Goal: Contribute content: Contribute content

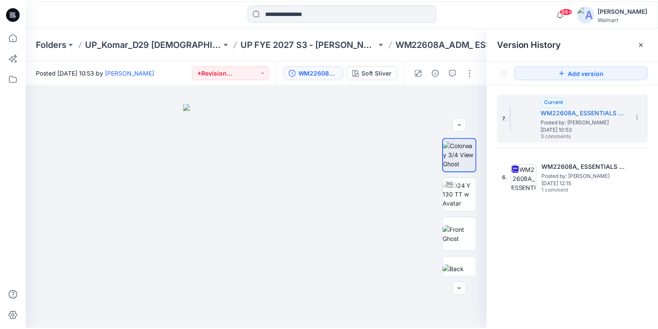
scroll to position [207, 0]
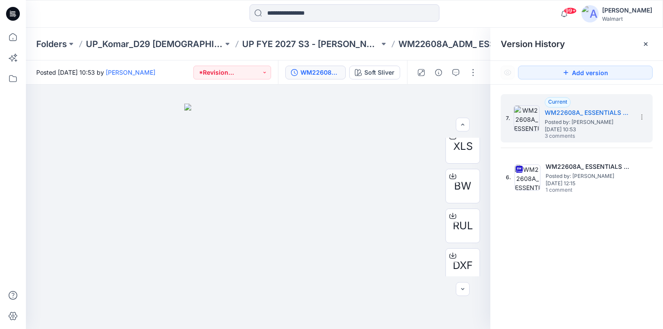
click at [12, 14] on icon at bounding box center [11, 14] width 3 height 0
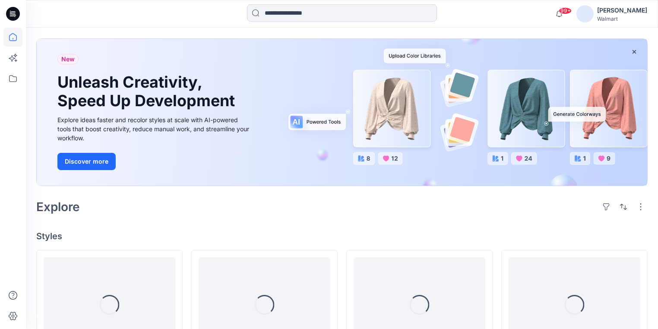
scroll to position [138, 0]
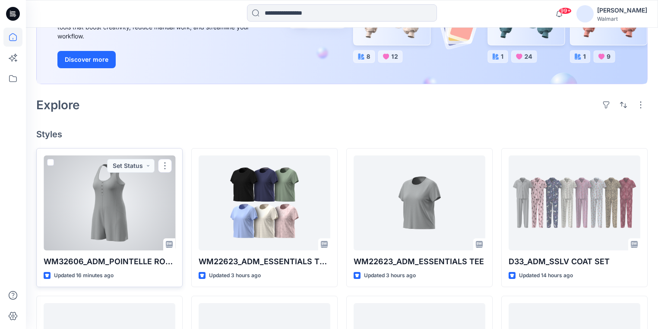
click at [136, 228] on div at bounding box center [110, 202] width 132 height 95
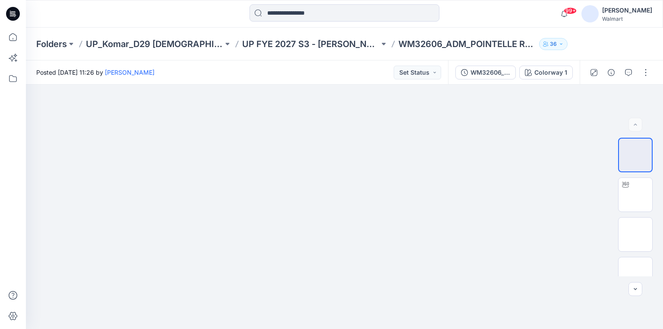
click at [11, 15] on icon at bounding box center [11, 14] width 3 height 0
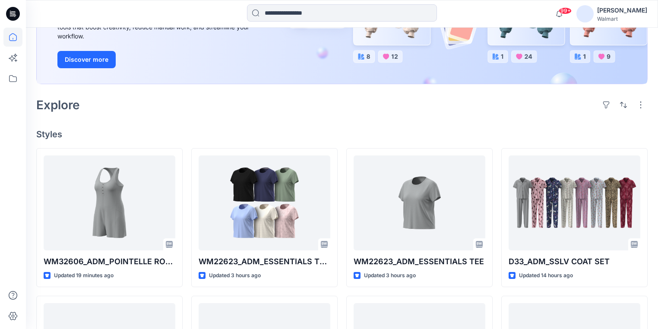
scroll to position [207, 0]
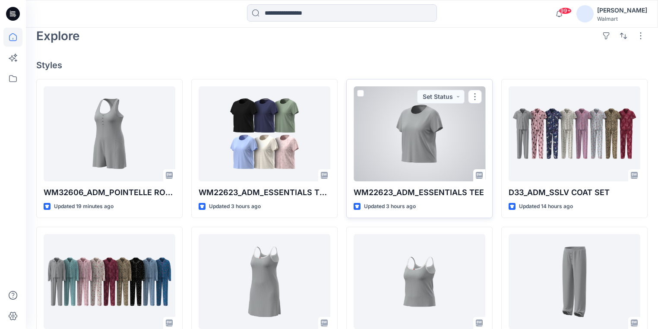
click at [394, 150] on div at bounding box center [420, 133] width 132 height 95
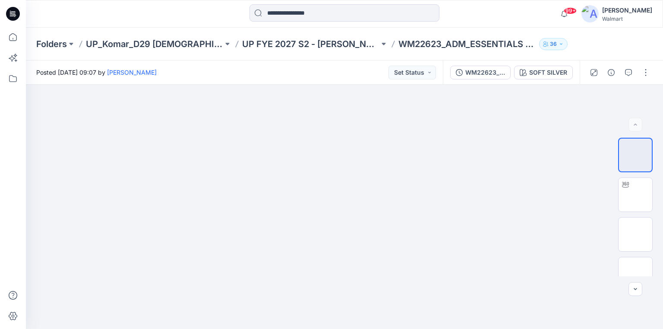
click at [16, 10] on icon at bounding box center [13, 14] width 14 height 14
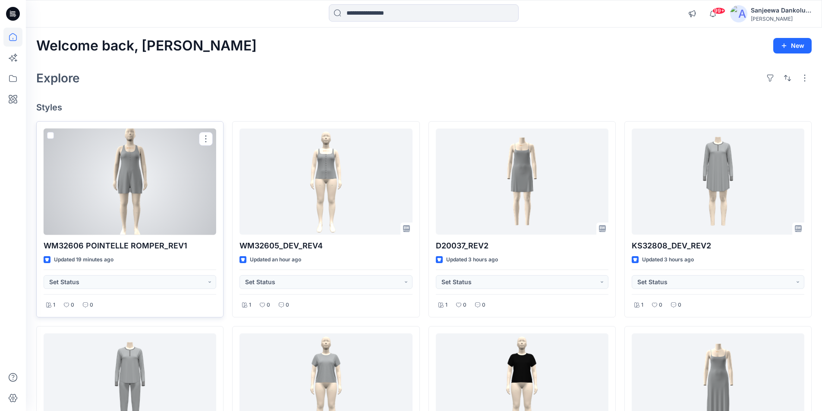
click at [140, 185] on div at bounding box center [130, 182] width 173 height 107
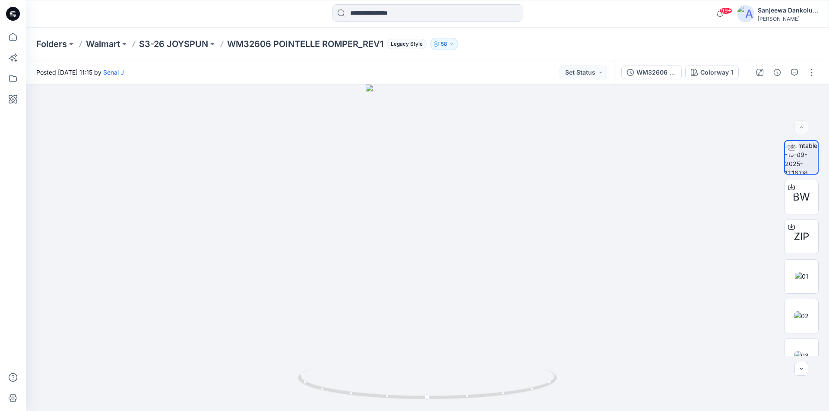
click at [14, 13] on icon at bounding box center [13, 14] width 14 height 14
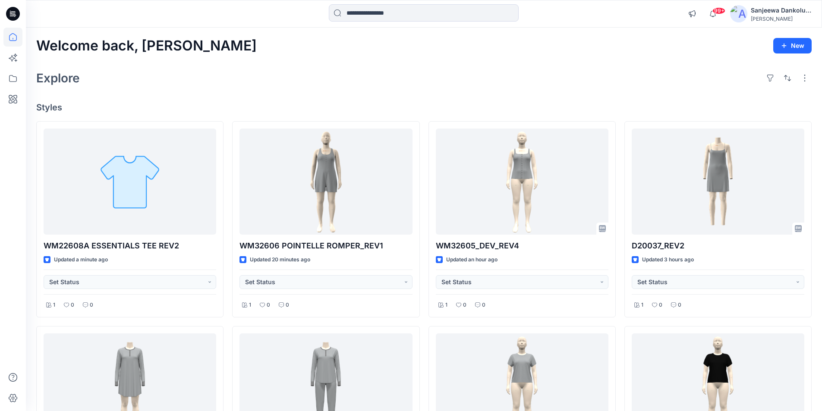
click at [10, 13] on icon at bounding box center [13, 14] width 14 height 14
click at [15, 9] on icon at bounding box center [13, 14] width 14 height 14
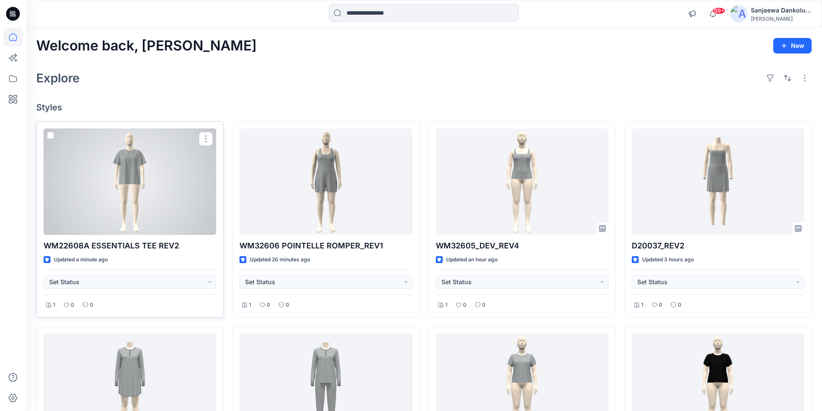
click at [146, 195] on div at bounding box center [130, 182] width 173 height 107
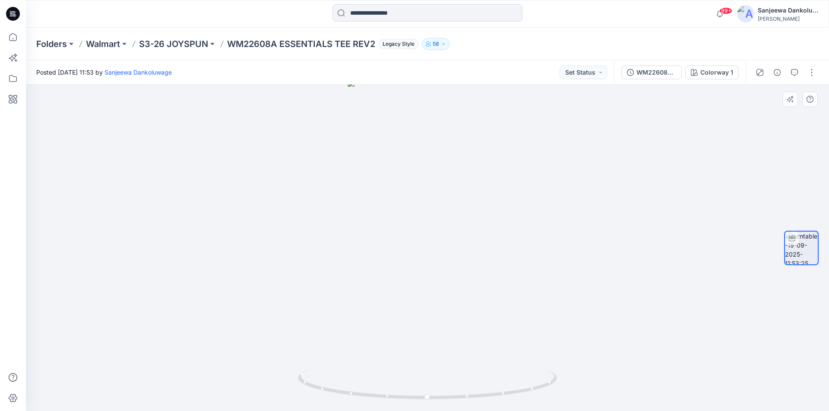
drag, startPoint x: 436, startPoint y: 191, endPoint x: 441, endPoint y: 274, distance: 83.1
drag, startPoint x: 428, startPoint y: 401, endPoint x: 482, endPoint y: 360, distance: 67.5
click at [482, 360] on div at bounding box center [427, 248] width 803 height 327
drag, startPoint x: 424, startPoint y: 287, endPoint x: 452, endPoint y: 225, distance: 67.8
drag, startPoint x: 484, startPoint y: 398, endPoint x: 456, endPoint y: 390, distance: 29.7
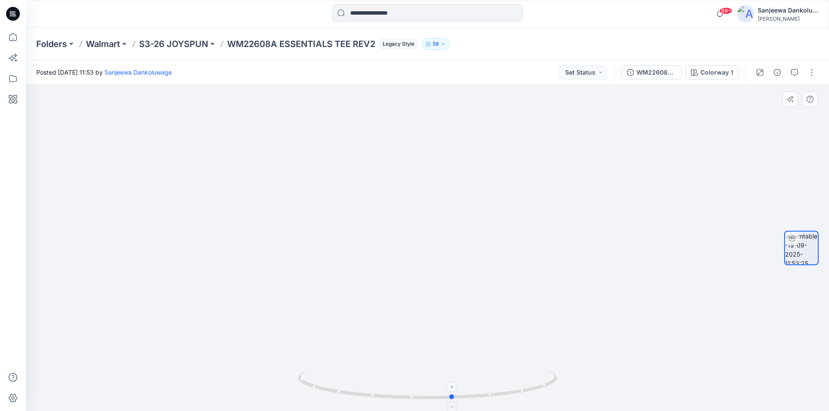
click at [456, 390] on icon at bounding box center [428, 386] width 261 height 32
click at [811, 71] on button "button" at bounding box center [812, 73] width 14 height 14
click at [770, 96] on button "Edit" at bounding box center [775, 93] width 79 height 16
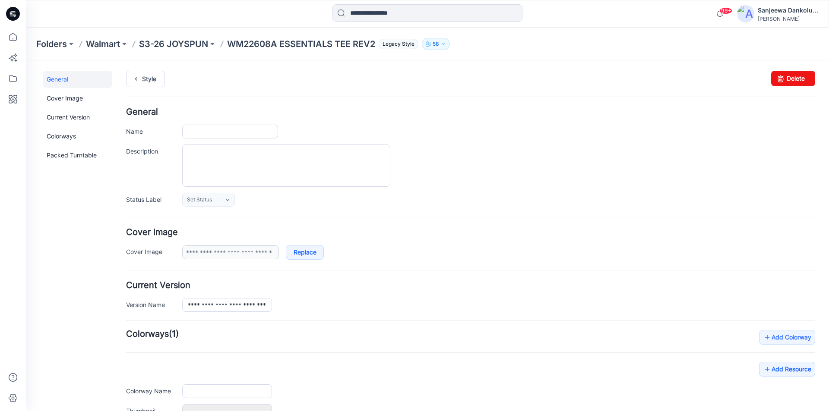
type input "**********"
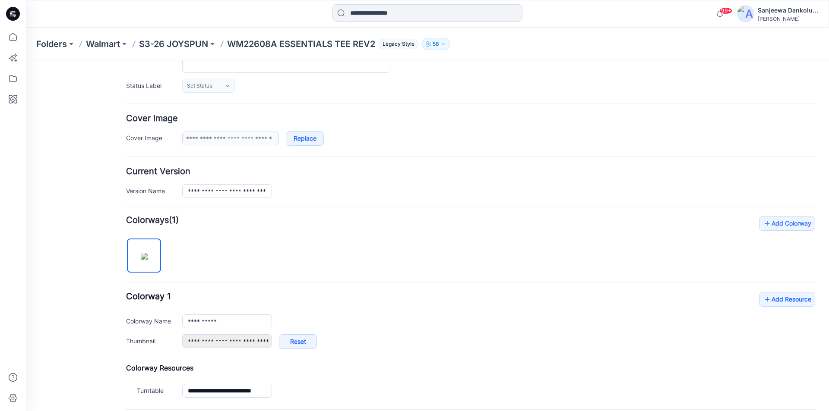
scroll to position [130, 0]
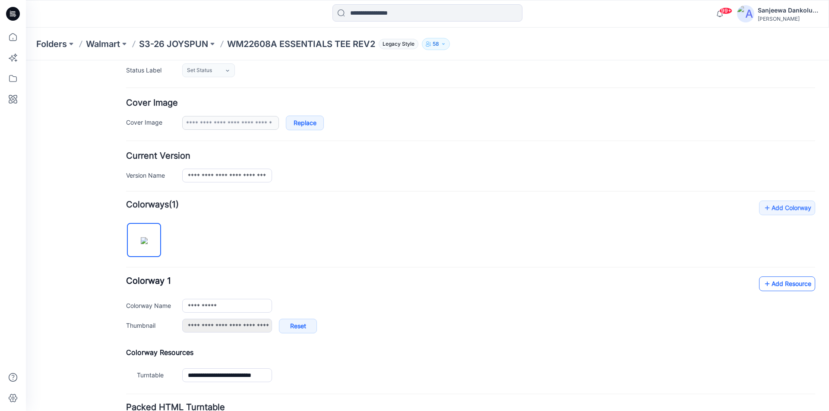
click at [772, 281] on link "Add Resource" at bounding box center [787, 284] width 56 height 15
click at [782, 284] on link "Add Resource" at bounding box center [787, 284] width 56 height 15
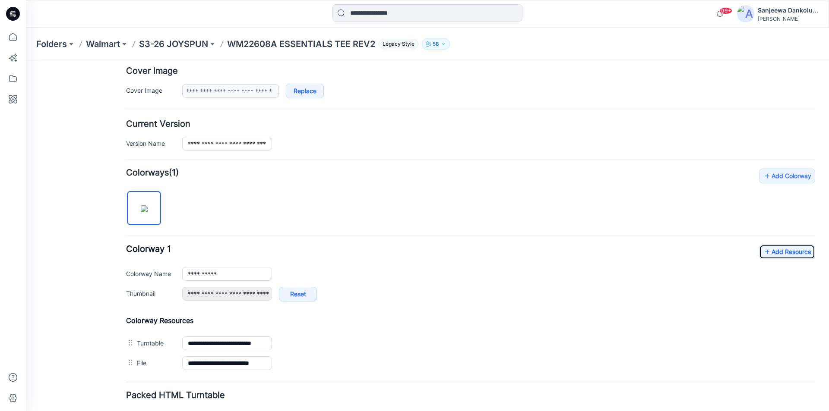
scroll to position [216, 0]
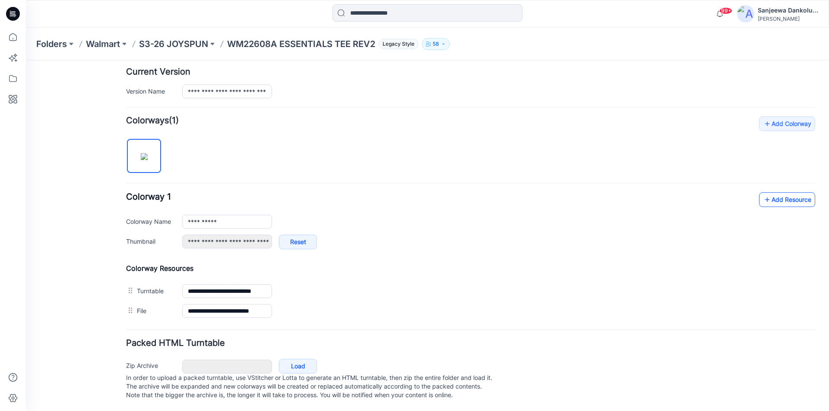
click at [789, 203] on link "Add Resource" at bounding box center [787, 200] width 56 height 15
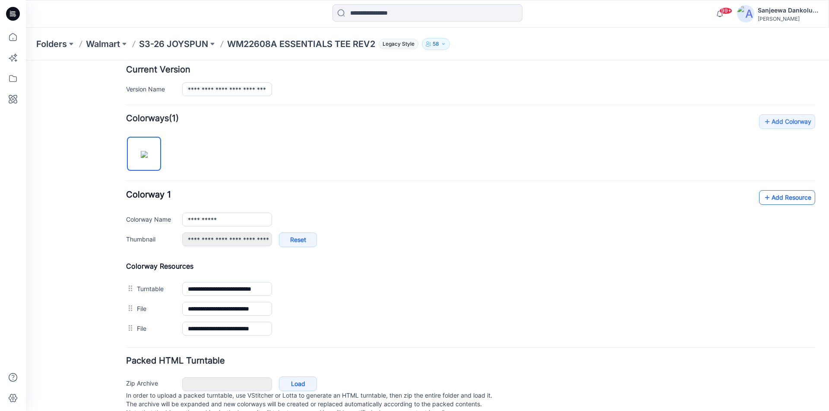
click at [766, 201] on link "Add Resource" at bounding box center [787, 197] width 56 height 15
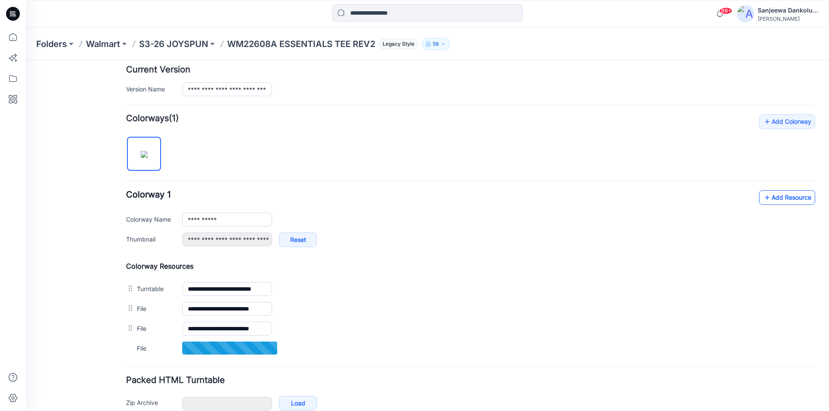
click at [779, 203] on link "Add Resource" at bounding box center [787, 197] width 56 height 15
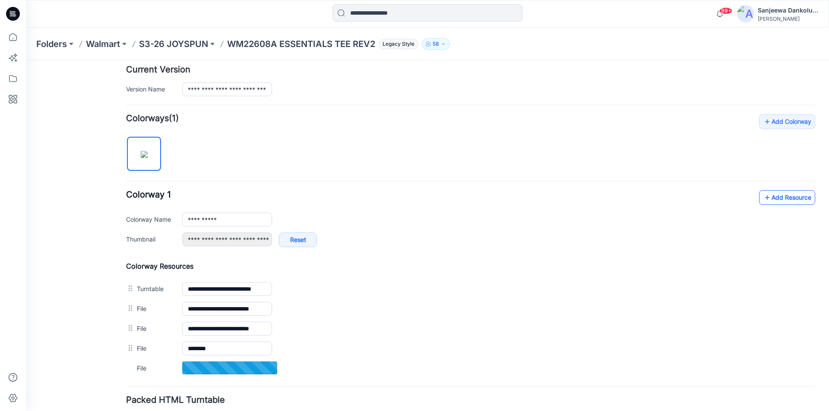
click at [785, 200] on link "Add Resource" at bounding box center [787, 197] width 56 height 15
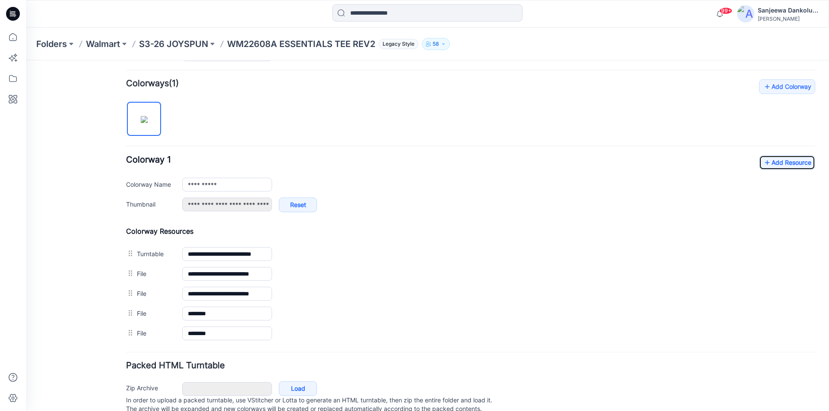
scroll to position [282, 0]
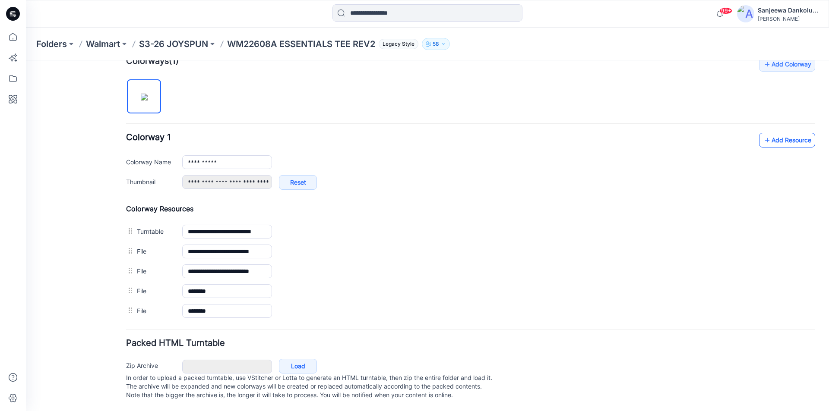
click at [771, 135] on link "Add Resource" at bounding box center [787, 140] width 56 height 15
click at [781, 136] on link "Add Resource" at bounding box center [787, 140] width 56 height 15
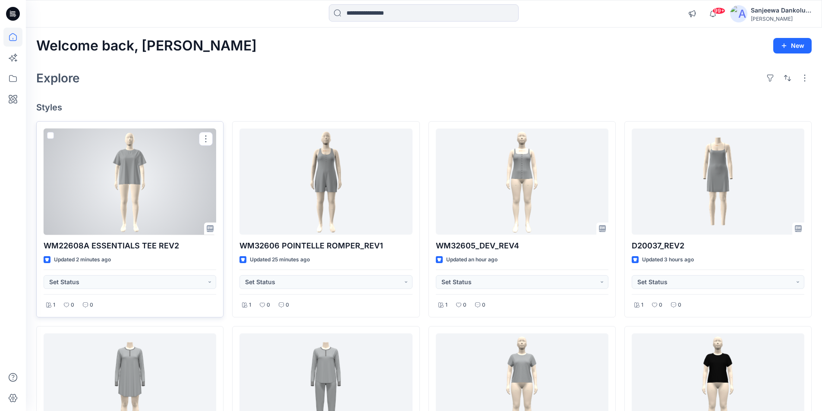
click at [93, 196] on div at bounding box center [130, 182] width 173 height 107
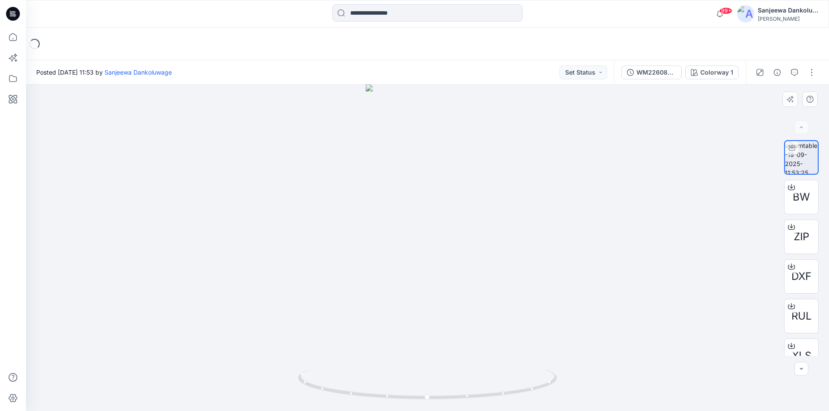
scroll to position [17, 0]
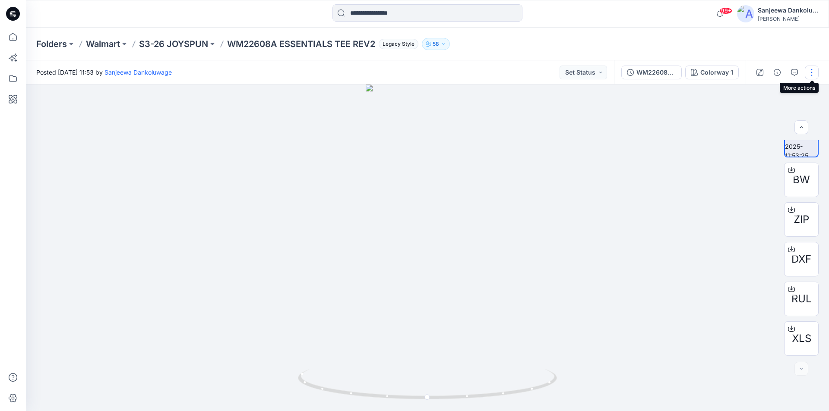
click at [813, 74] on button "button" at bounding box center [812, 73] width 14 height 14
click at [782, 92] on button "Edit" at bounding box center [775, 93] width 79 height 16
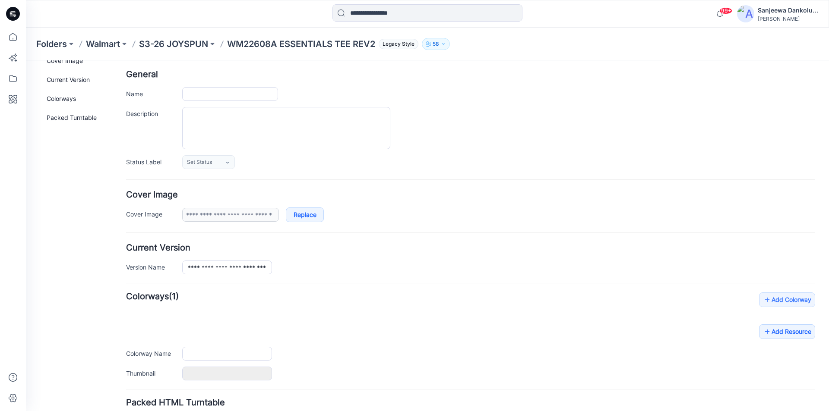
scroll to position [86, 0]
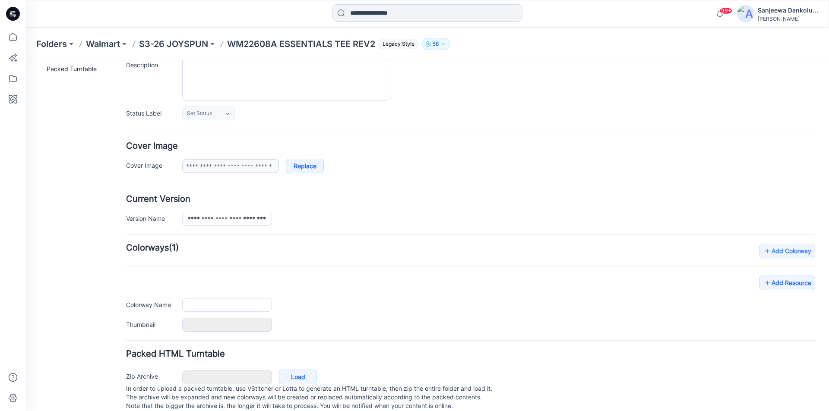
type input "**********"
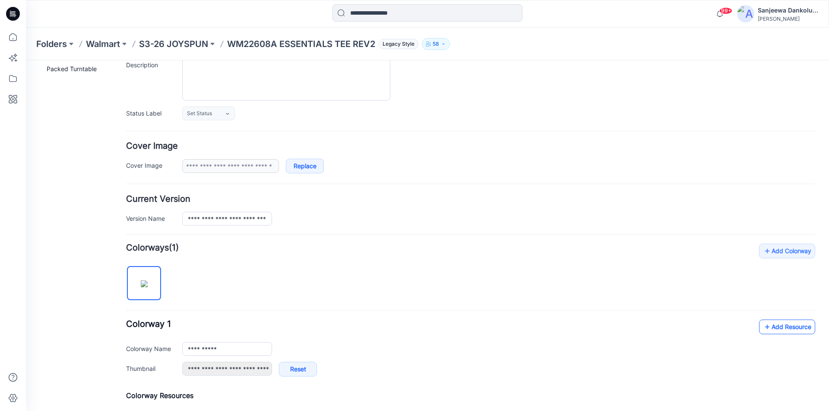
click at [782, 328] on link "Add Resource" at bounding box center [787, 327] width 56 height 15
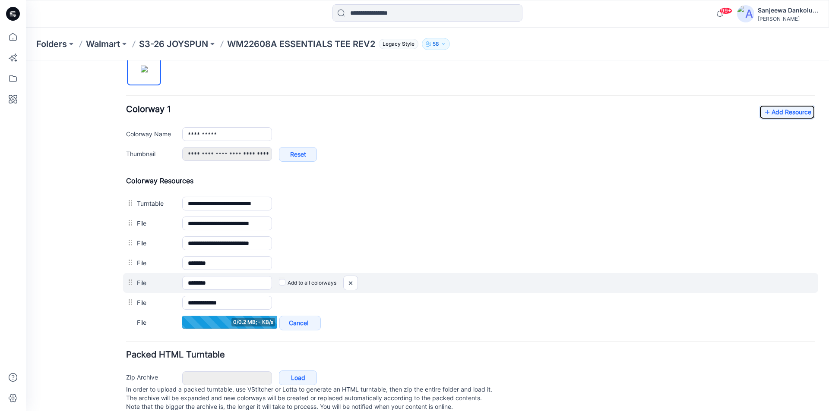
scroll to position [302, 0]
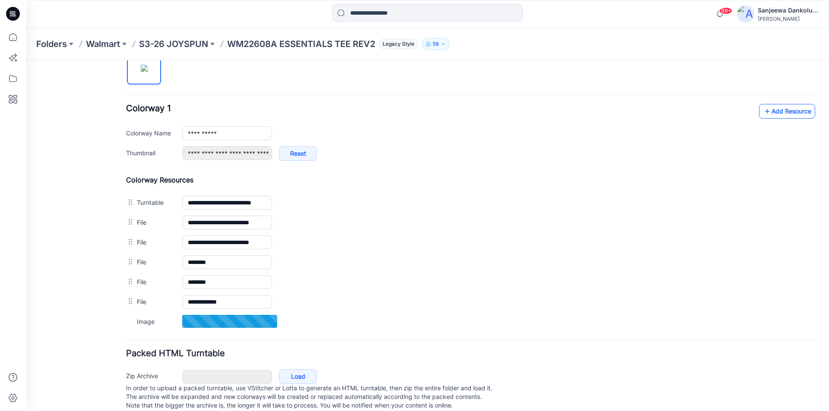
click at [774, 115] on link "Add Resource" at bounding box center [787, 111] width 56 height 15
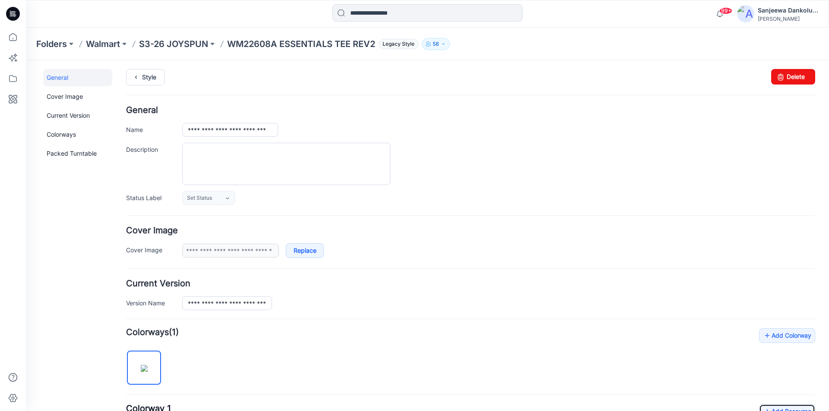
scroll to position [0, 0]
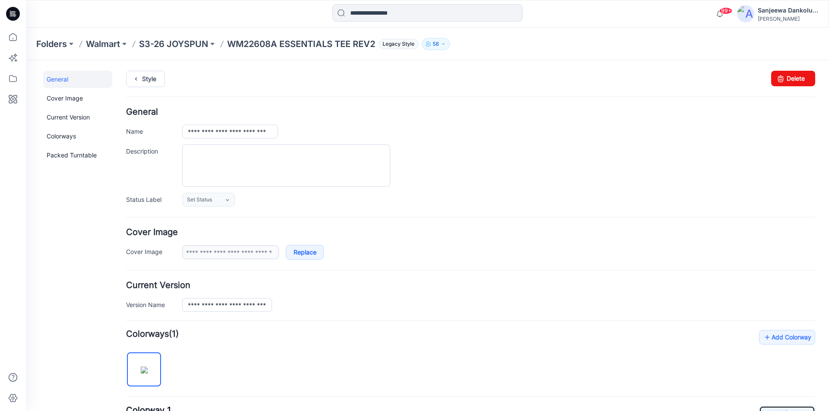
click at [8, 19] on icon at bounding box center [13, 14] width 14 height 28
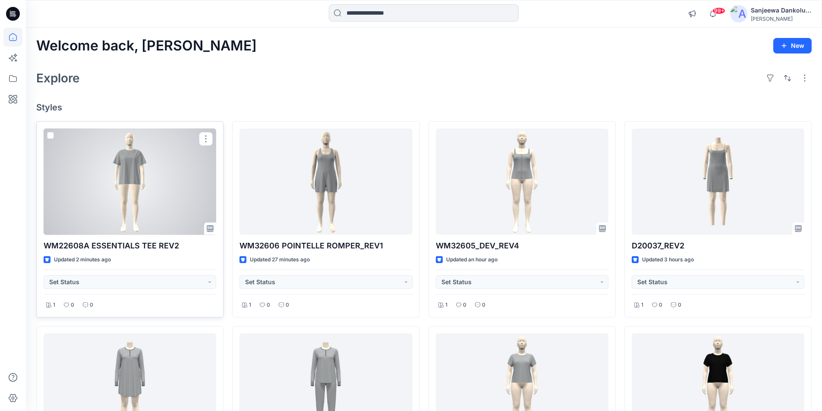
click at [172, 189] on div at bounding box center [130, 182] width 173 height 107
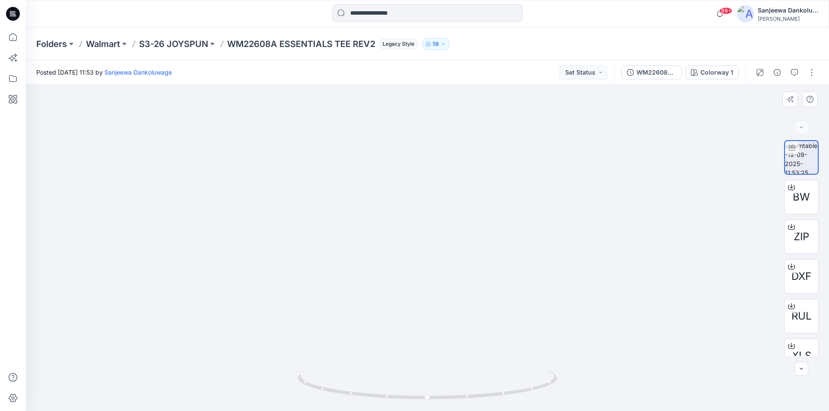
drag, startPoint x: 429, startPoint y: 196, endPoint x: 416, endPoint y: 254, distance: 58.9
click at [416, 254] on img at bounding box center [427, 229] width 189 height 366
drag, startPoint x: 425, startPoint y: 400, endPoint x: 464, endPoint y: 398, distance: 38.9
click at [464, 398] on icon at bounding box center [428, 386] width 261 height 32
drag, startPoint x: 467, startPoint y: 396, endPoint x: 504, endPoint y: 373, distance: 44.2
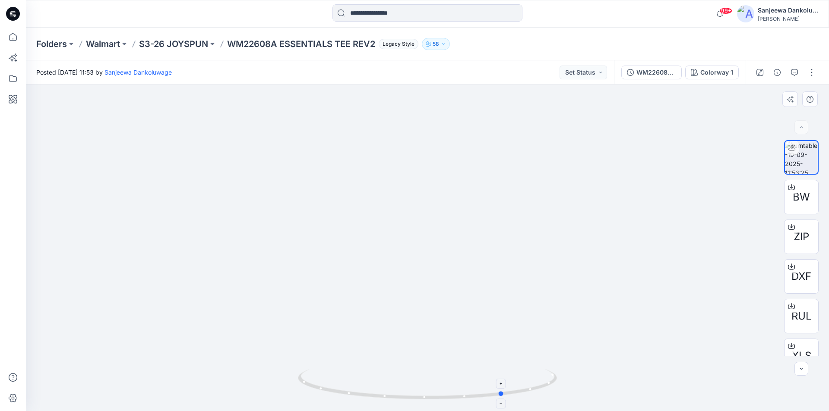
click at [504, 373] on icon at bounding box center [428, 386] width 261 height 32
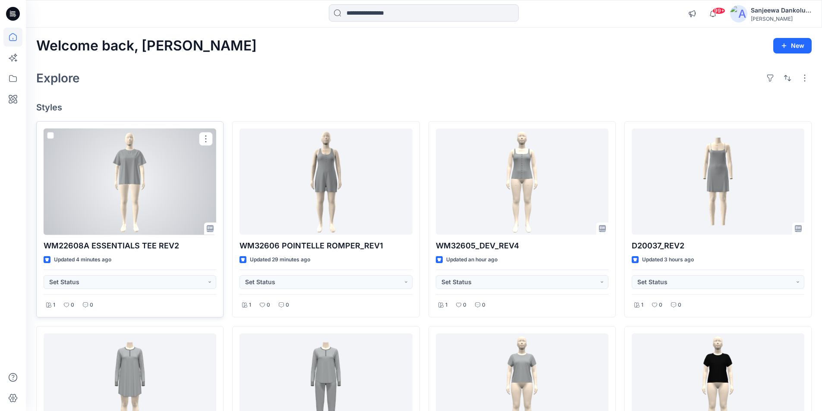
click at [115, 185] on div at bounding box center [130, 182] width 173 height 107
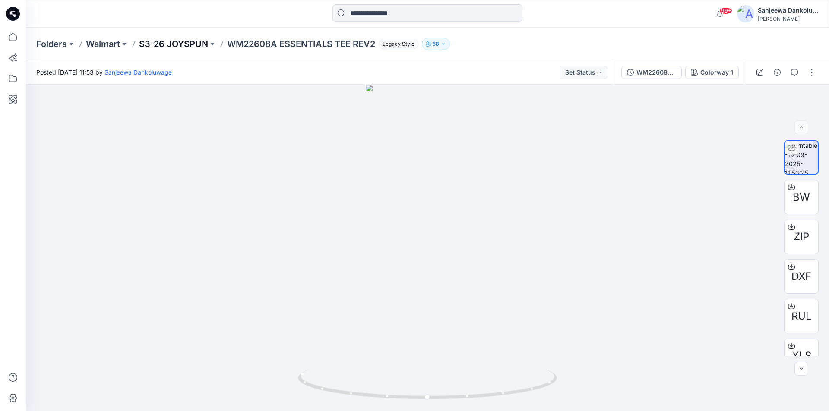
click at [193, 44] on p "S3-26 JOYSPUN" at bounding box center [173, 44] width 69 height 12
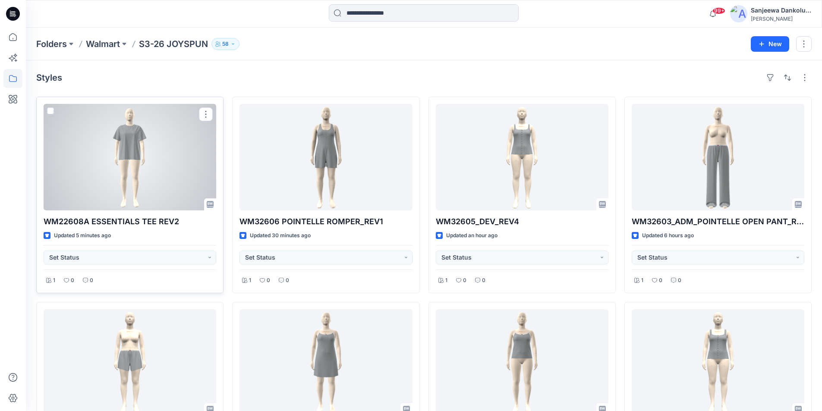
click at [163, 180] on div at bounding box center [130, 157] width 173 height 107
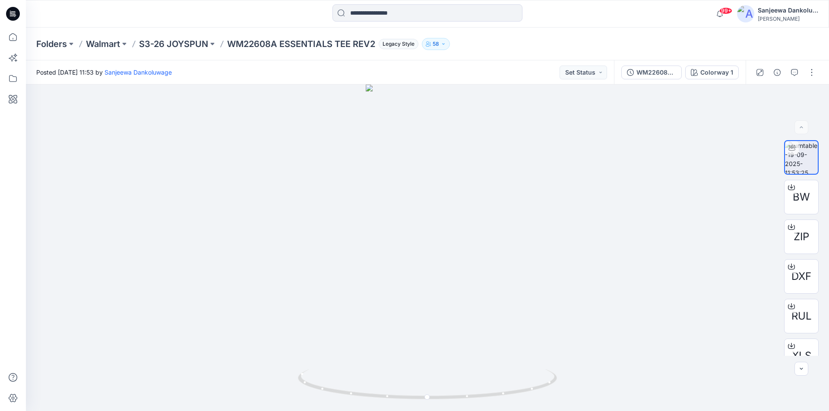
click at [15, 15] on icon at bounding box center [13, 14] width 14 height 14
